Goal: Find specific page/section: Locate a particular part of the current website

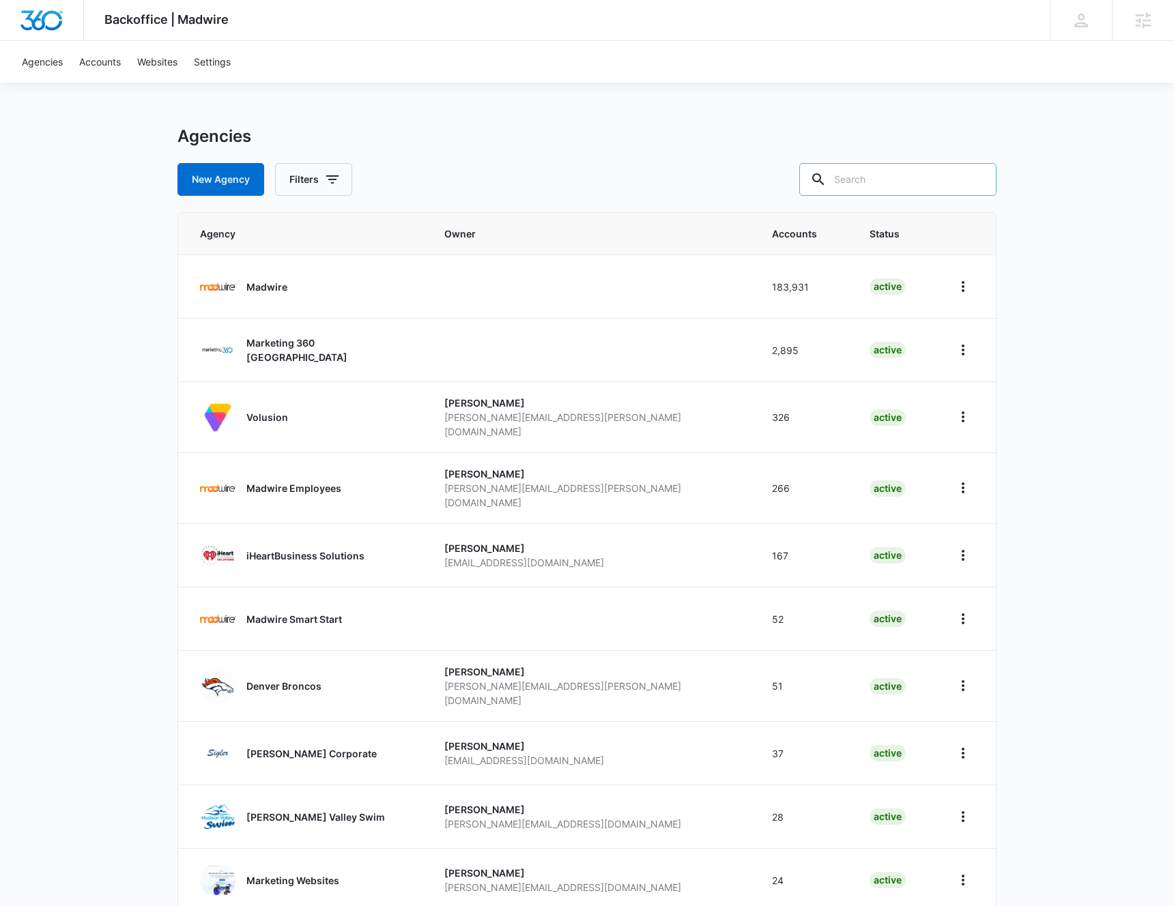
click at [891, 178] on input "text" at bounding box center [897, 179] width 197 height 33
type input "marketing"
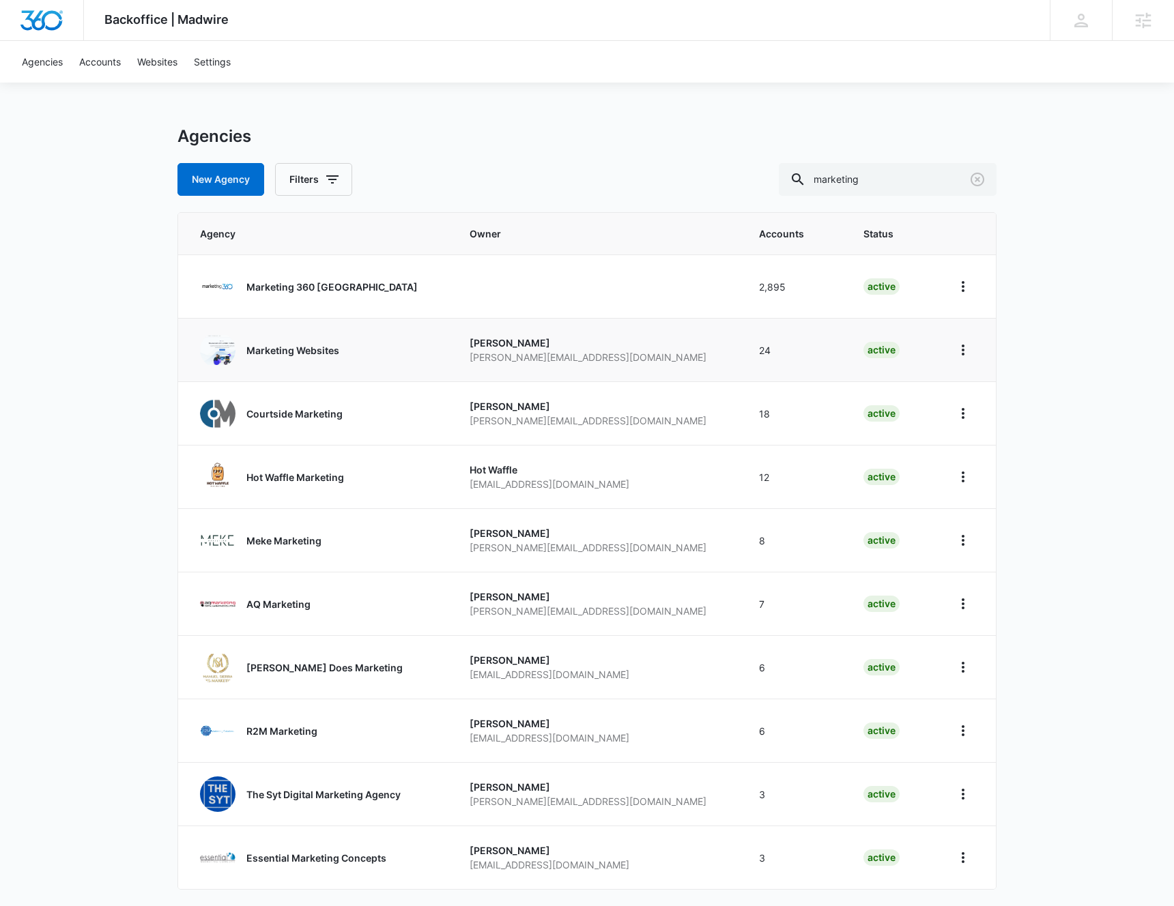
click at [382, 357] on link "Marketing Websites" at bounding box center [318, 349] width 237 height 35
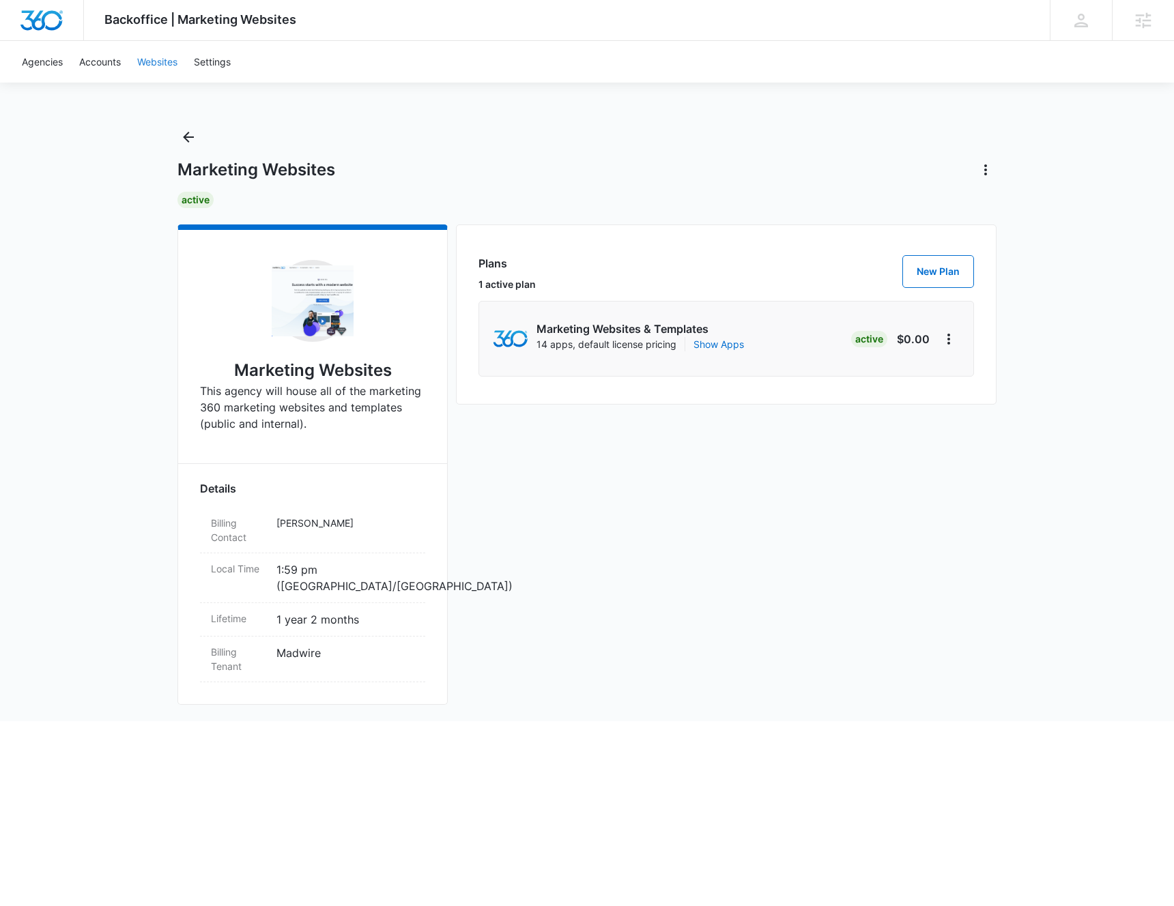
click at [149, 66] on link "Websites" at bounding box center [157, 62] width 57 height 42
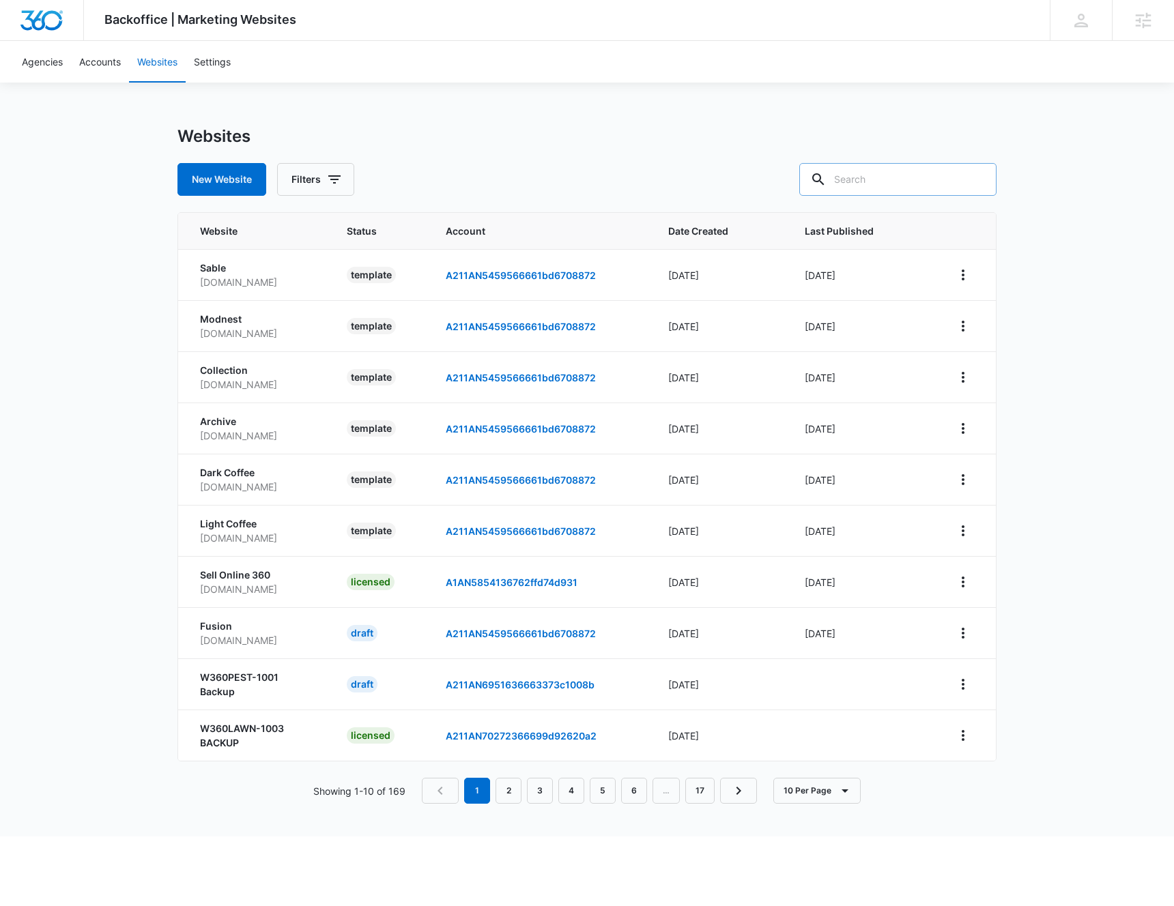
click at [916, 175] on input "text" at bounding box center [897, 179] width 197 height 33
paste input "eb7f0ce943c4498cb388900b6e392823"
type input "eb7f0ce943c4498cb388900b6e392823"
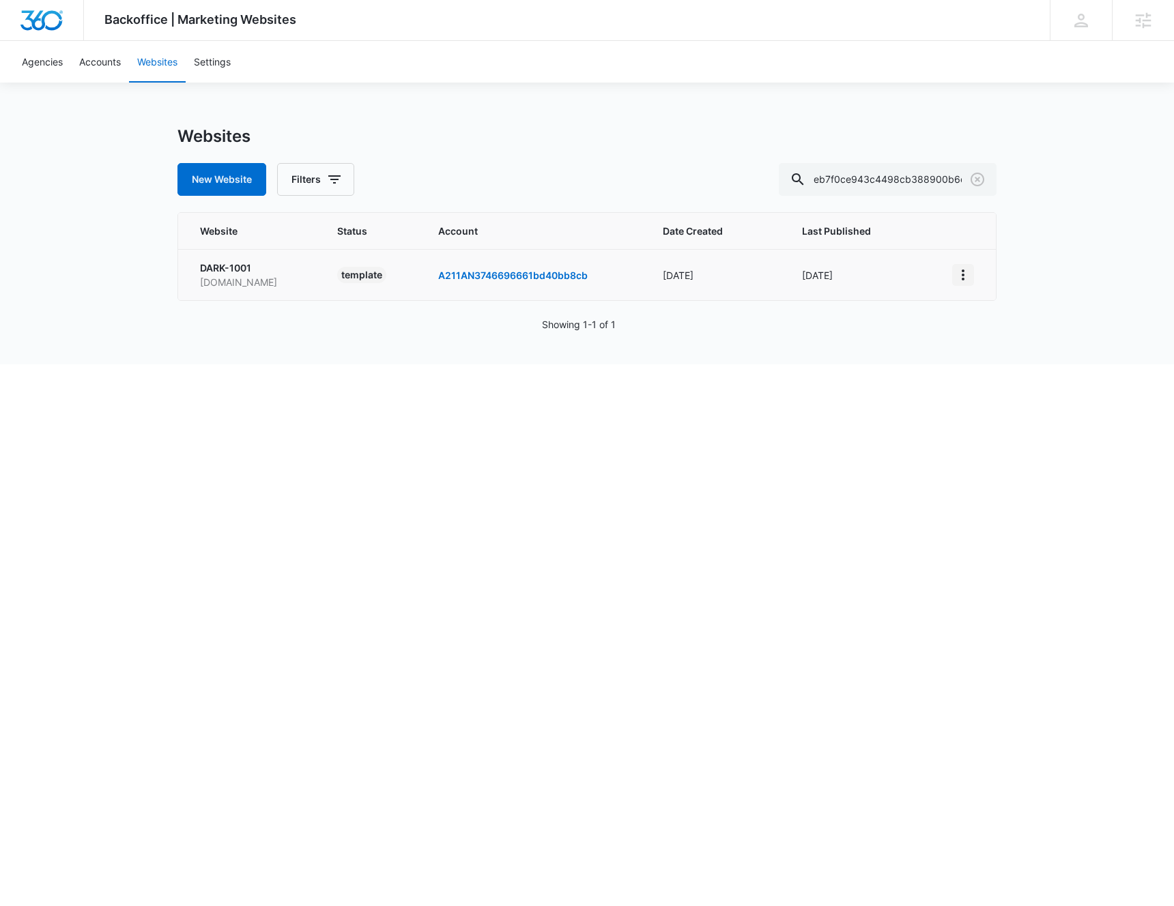
click at [965, 274] on icon "View More" at bounding box center [963, 275] width 16 height 16
click at [993, 333] on link "Edit Template" at bounding box center [999, 334] width 61 height 12
